Goal: Information Seeking & Learning: Learn about a topic

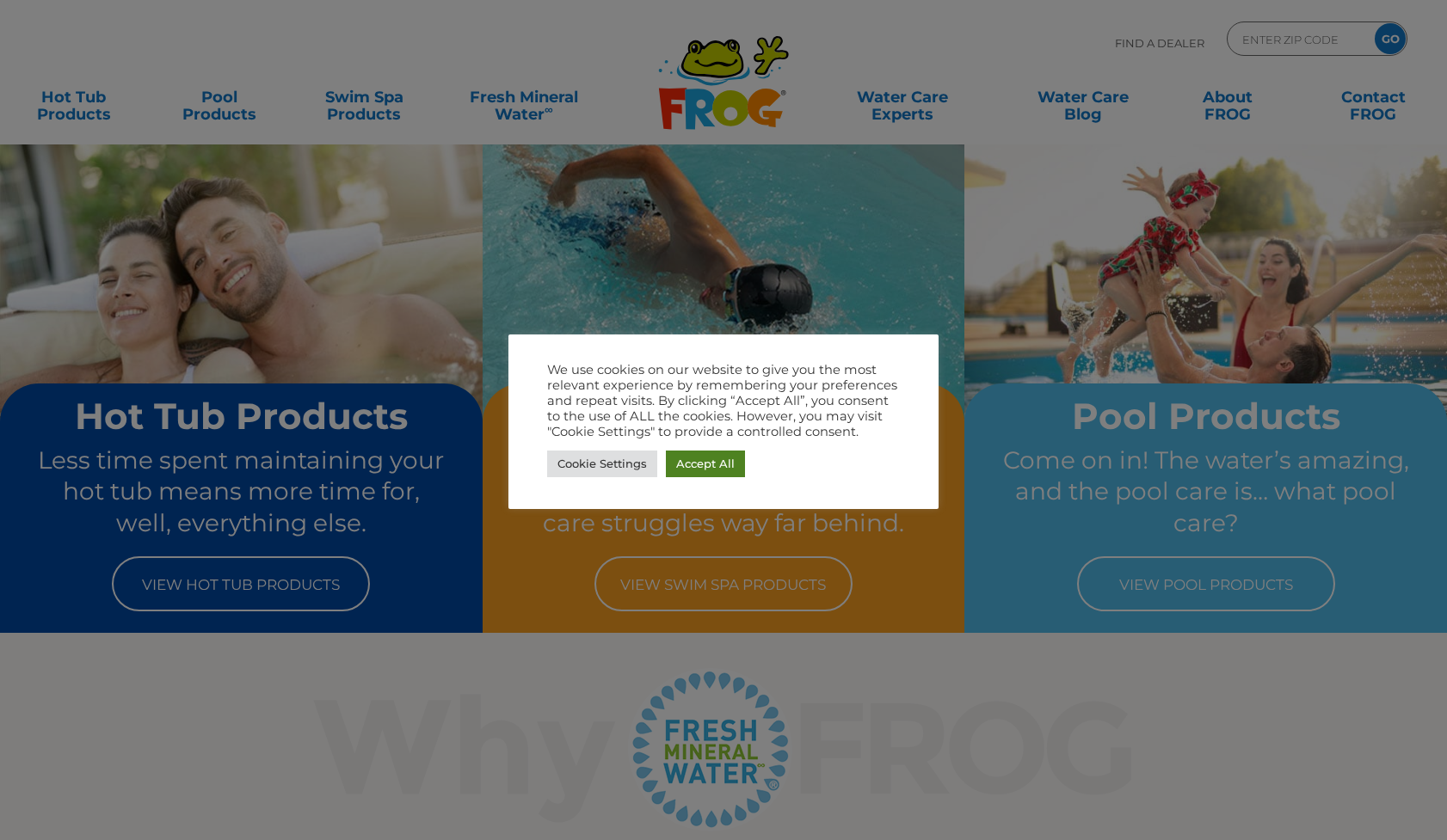
click at [708, 461] on link "Accept All" at bounding box center [706, 464] width 79 height 27
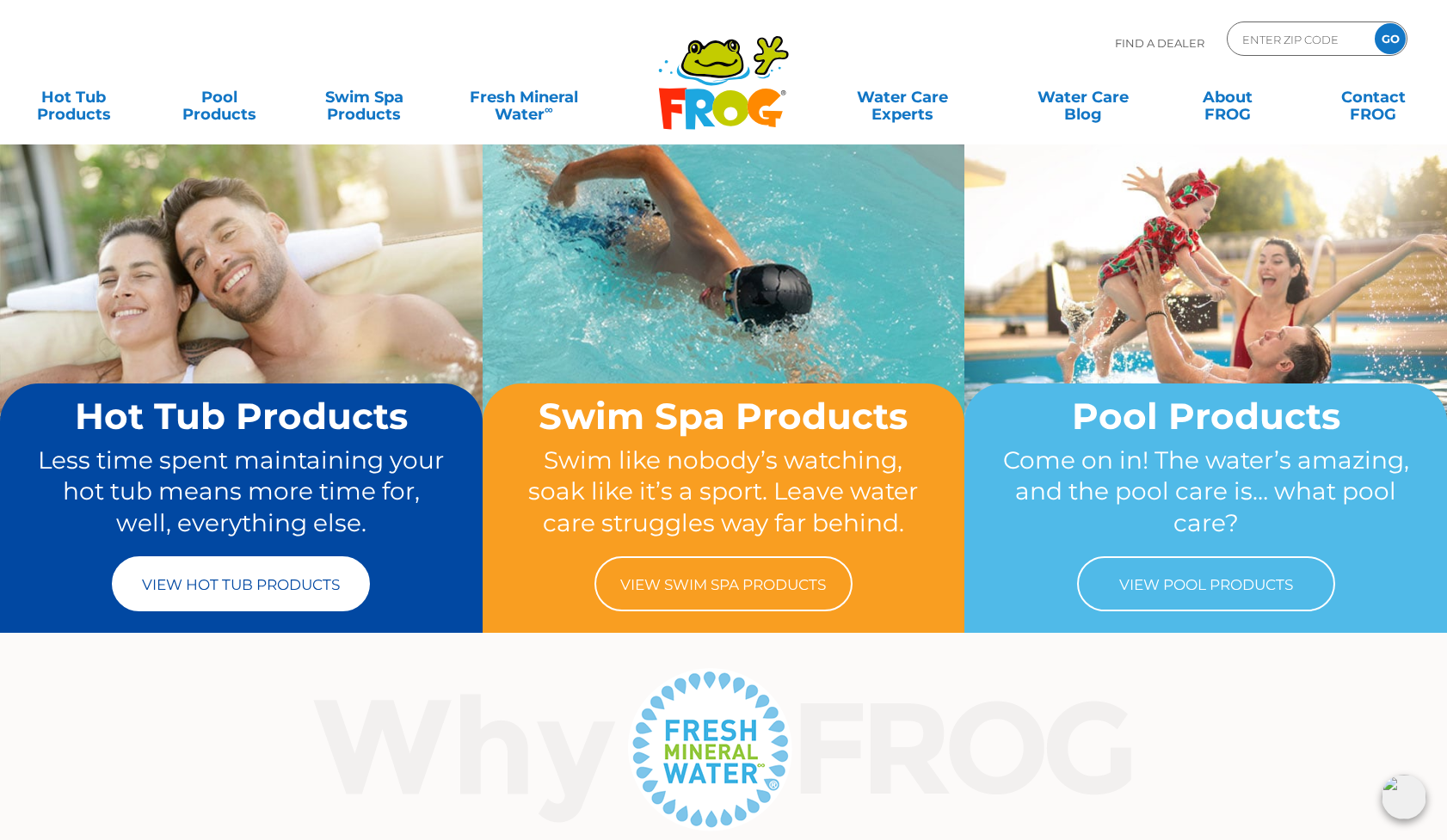
click at [236, 587] on link "View Hot Tub Products" at bounding box center [240, 584] width 258 height 55
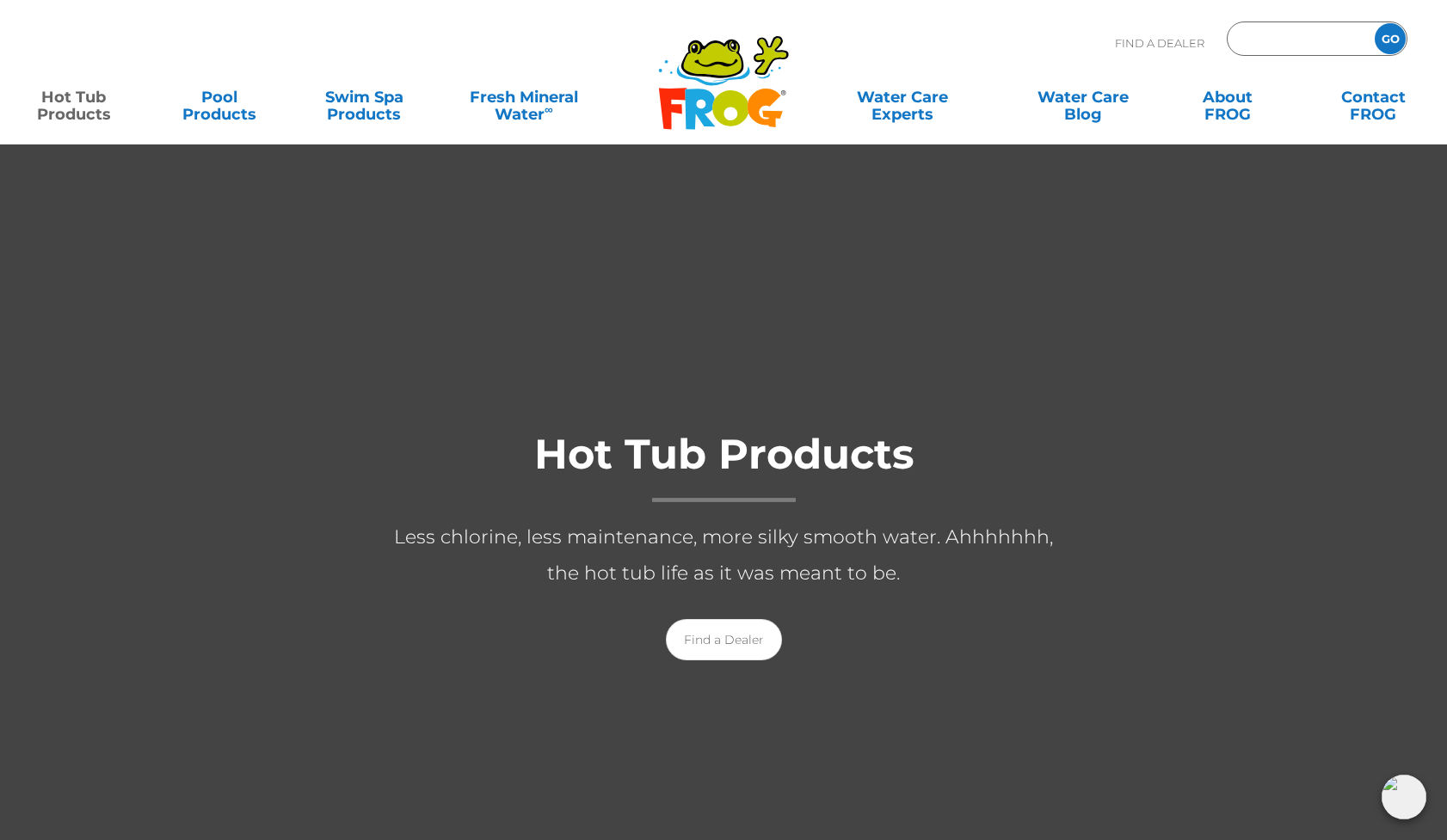
click at [1303, 41] on input "Zip Code Form" at bounding box center [1299, 39] width 116 height 25
type input "98292"
click at [1395, 39] on input "GO" at bounding box center [1390, 38] width 31 height 31
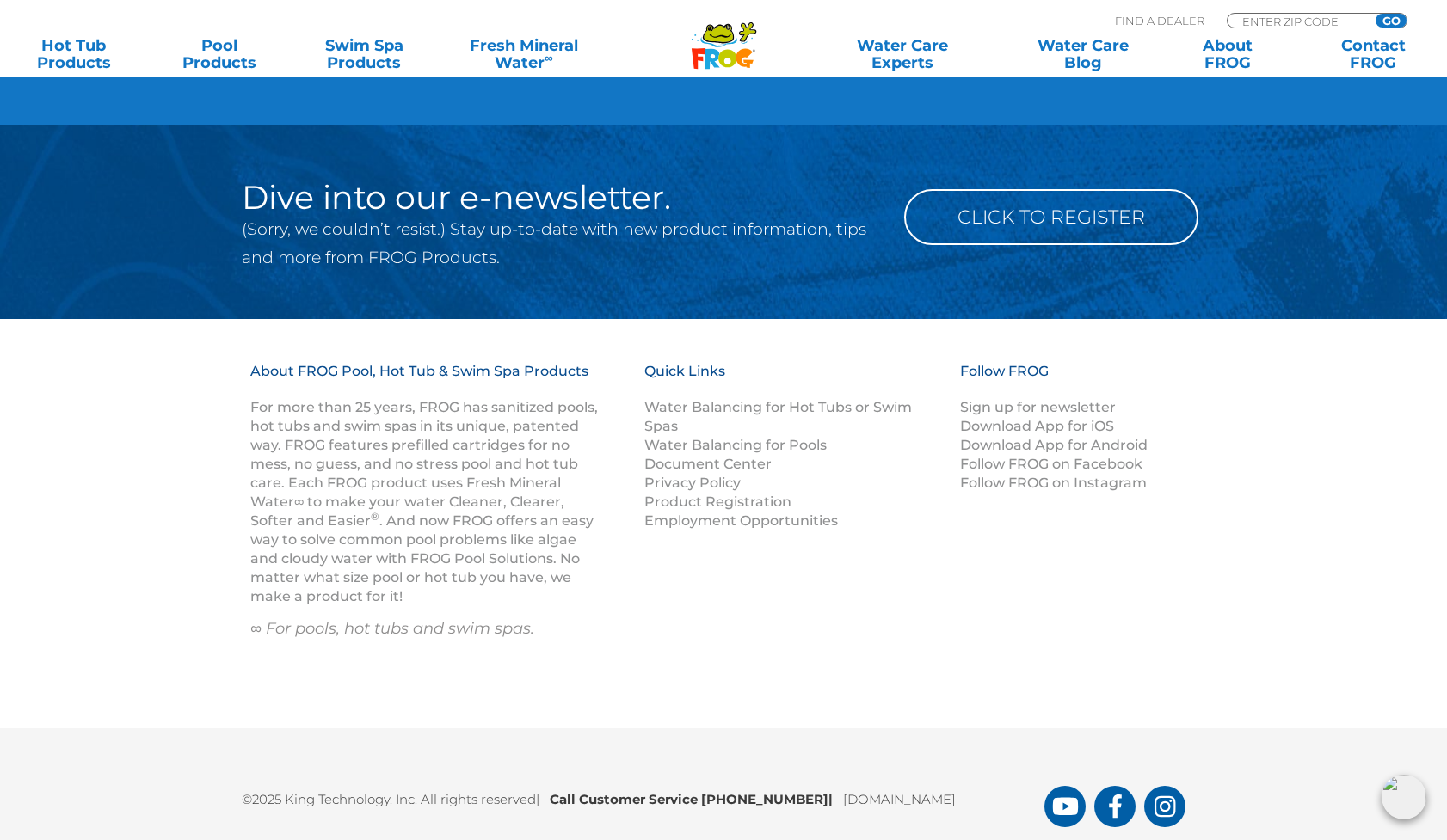
scroll to position [2010, 0]
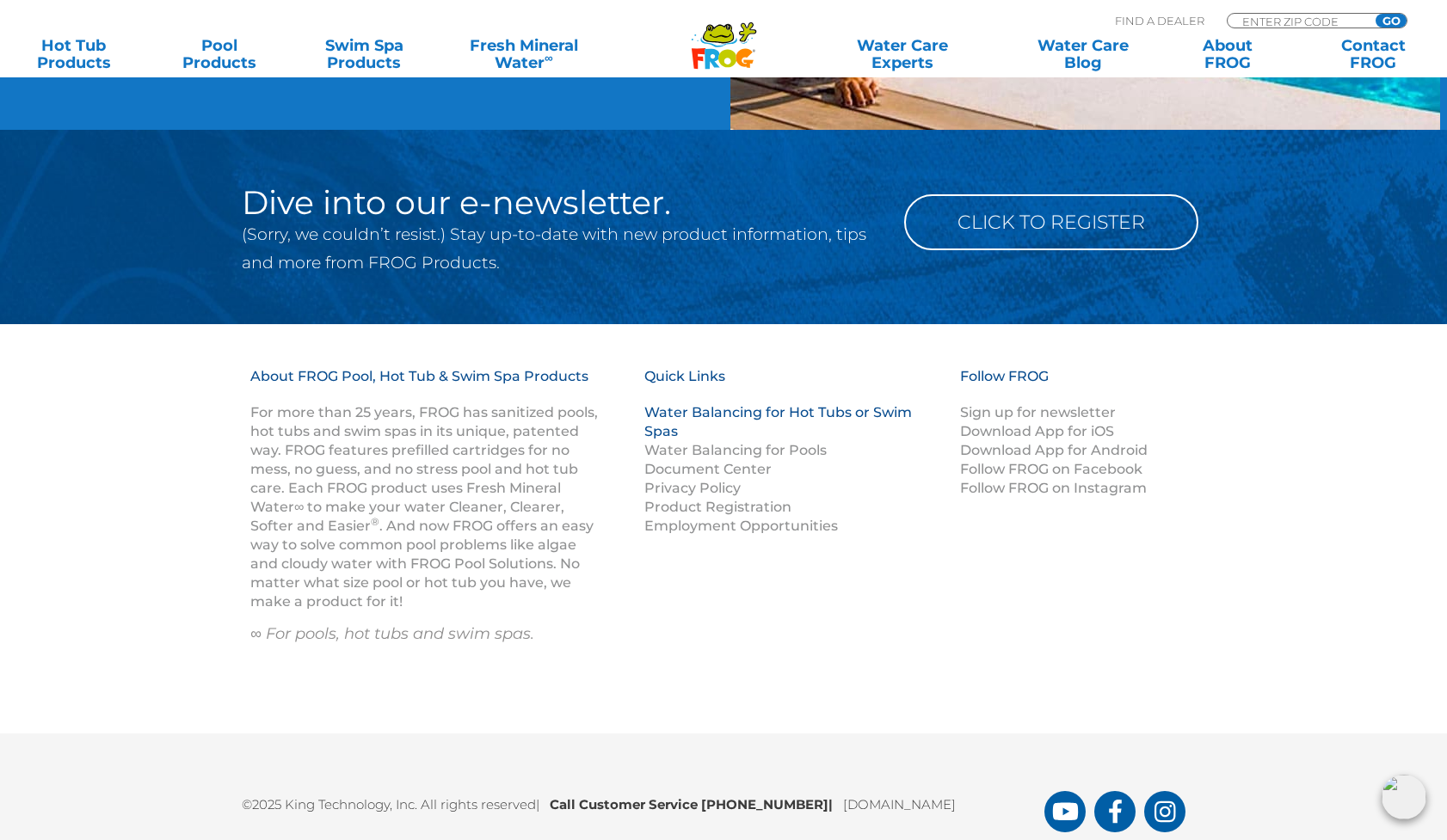
click at [736, 404] on link "Water Balancing for Hot Tubs or Swim Spas" at bounding box center [778, 422] width 268 height 36
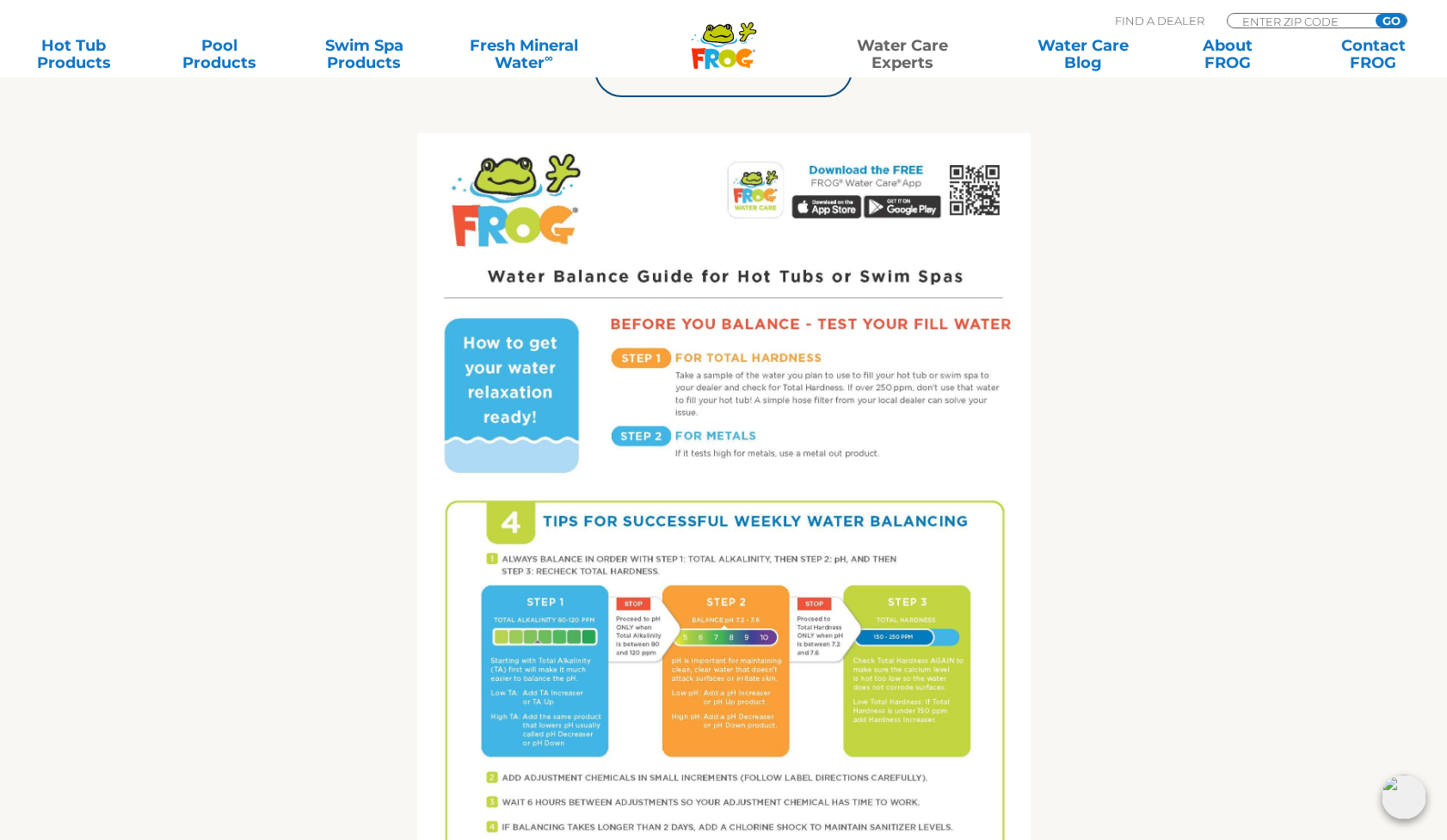
scroll to position [615, 0]
